Goal: Communication & Community: Ask a question

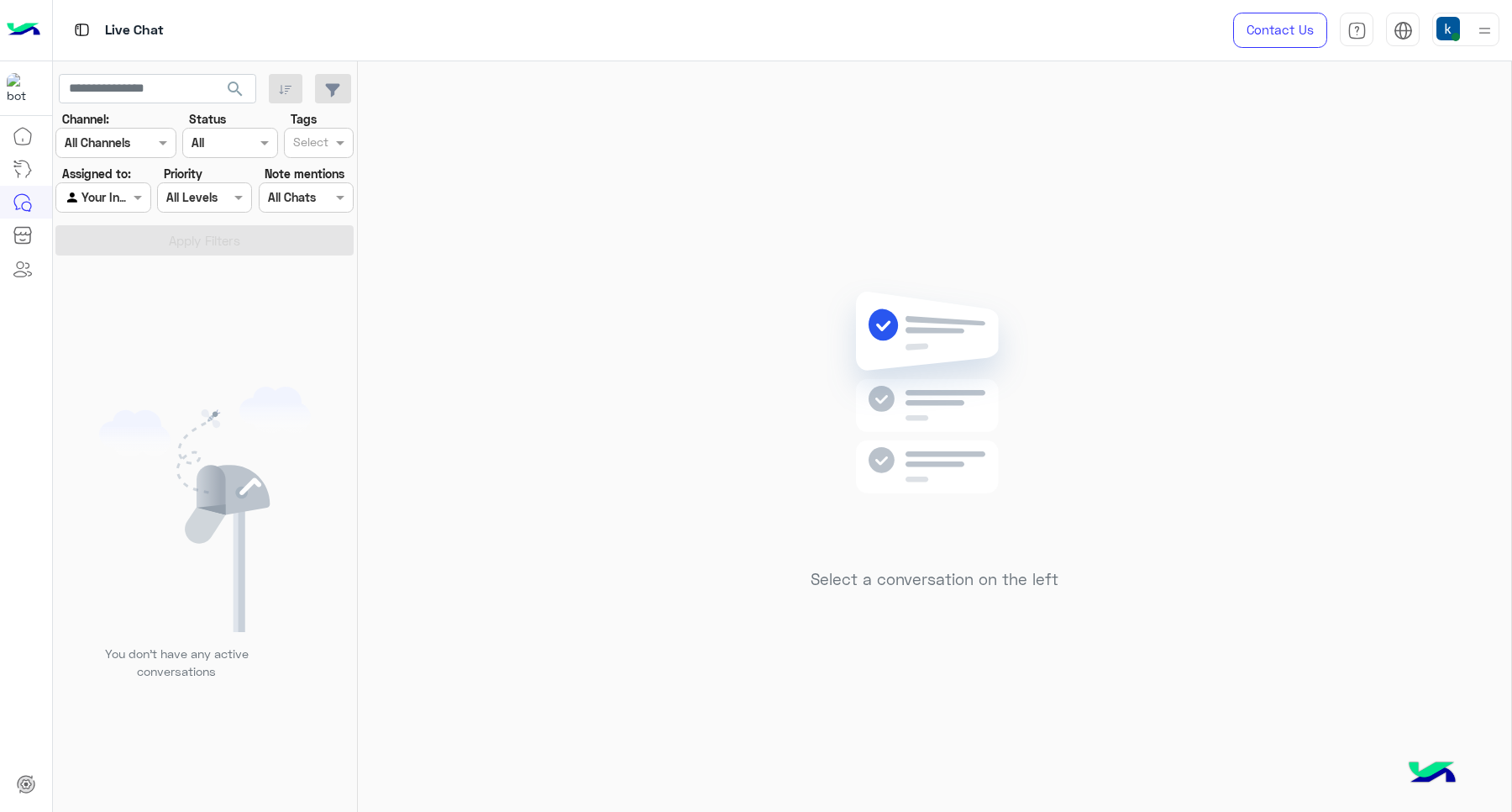
click at [1454, 52] on div "Contact Us Help Center عربي English" at bounding box center [1359, 30] width 304 height 60
click at [1452, 24] on img at bounding box center [1448, 28] width 24 height 24
